Goal: Navigation & Orientation: Understand site structure

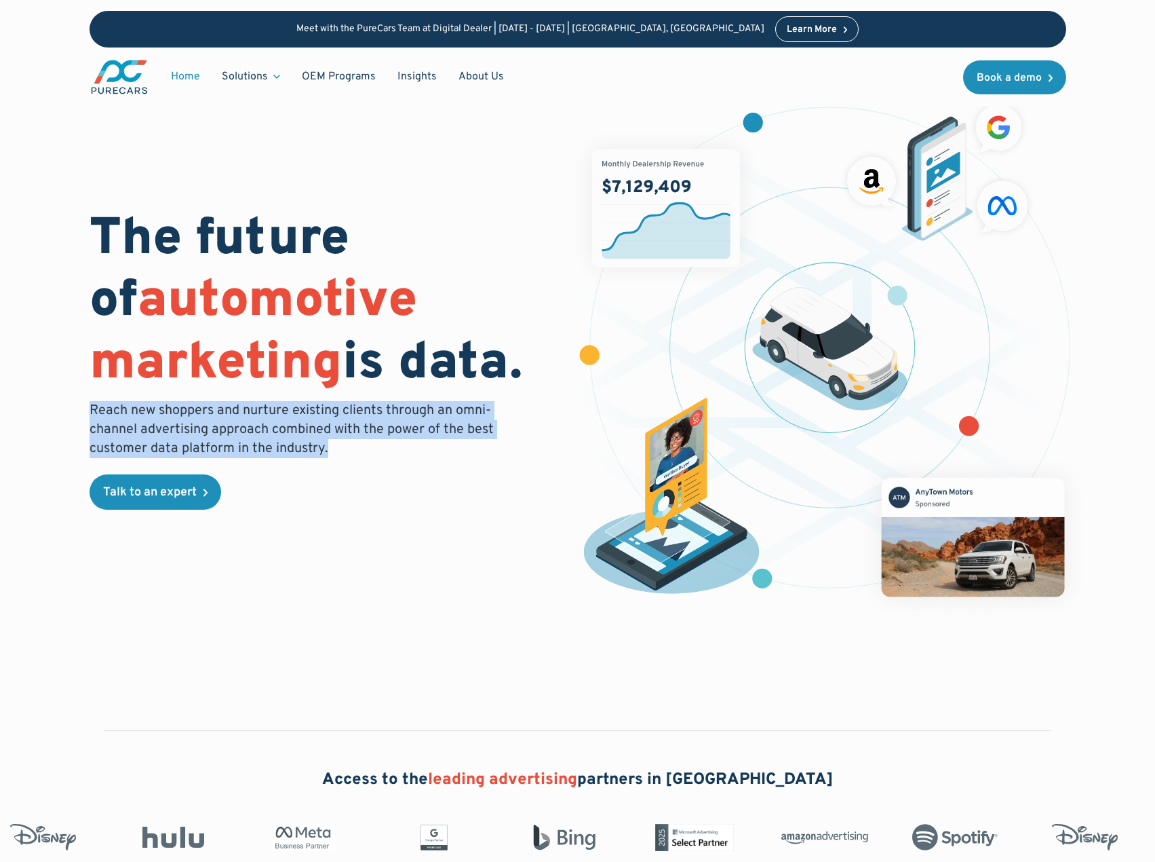
drag, startPoint x: 90, startPoint y: 409, endPoint x: 341, endPoint y: 450, distance: 254.3
click at [341, 450] on p "Reach new shoppers and nurture existing clients through an omni-channel adverti…" at bounding box center [296, 429] width 412 height 57
copy p "Reach new shoppers and nurture existing clients through an omni-channel adverti…"
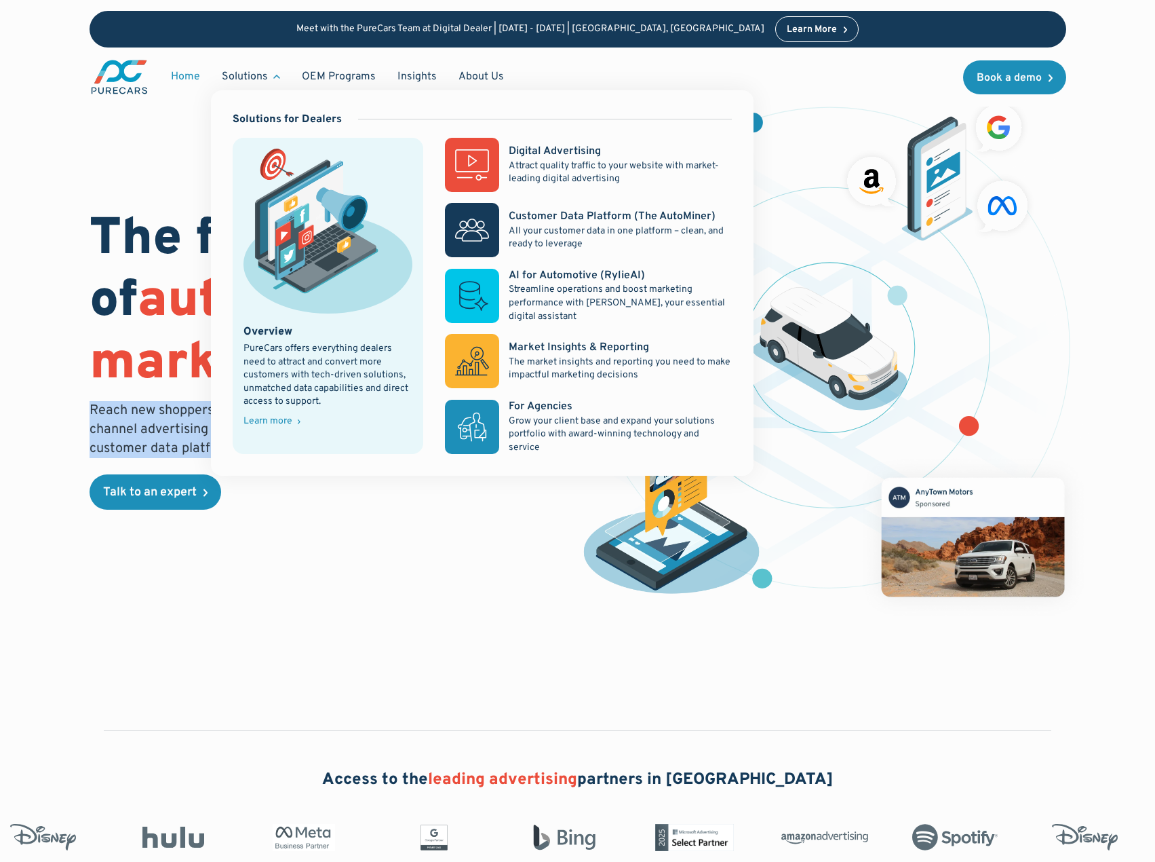
click at [287, 362] on div "PureCars offers everything dealers need to attract and convert more customers w…" at bounding box center [329, 375] width 170 height 66
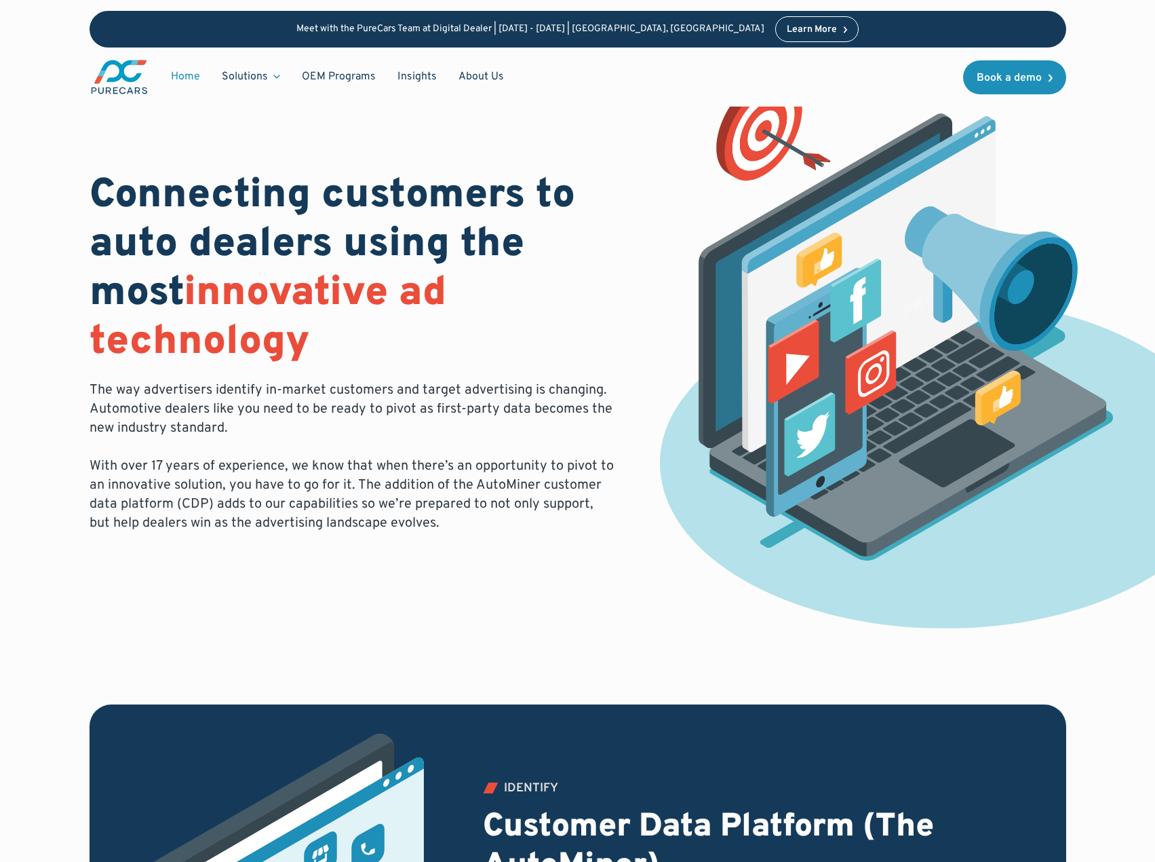
click at [191, 75] on link "Home" at bounding box center [185, 77] width 51 height 26
